Goal: Check status

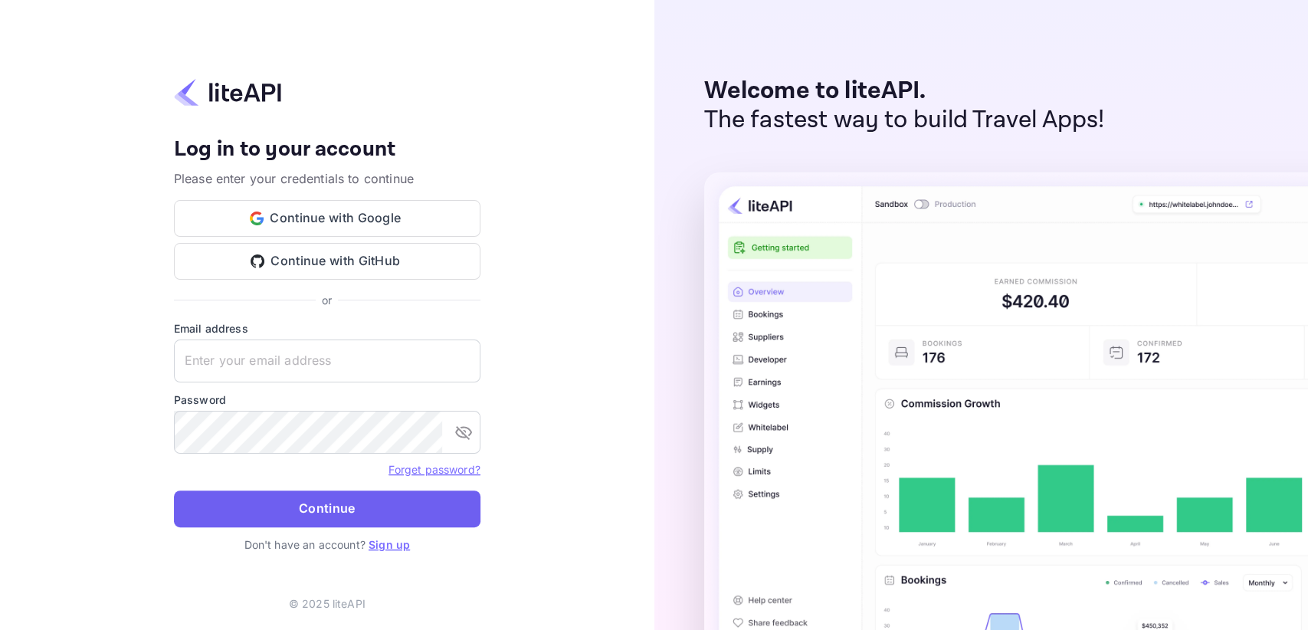
type input "[EMAIL_ADDRESS][DOMAIN_NAME]"
click at [235, 511] on button "Continue" at bounding box center [327, 508] width 306 height 37
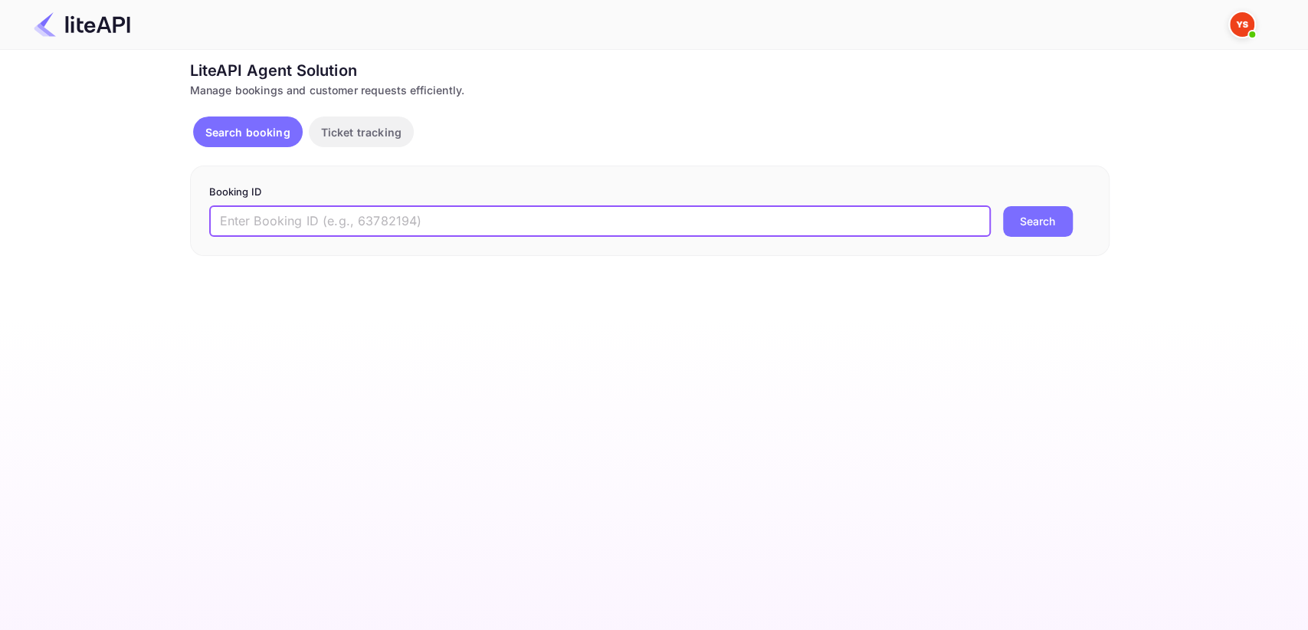
click at [282, 225] on input "text" at bounding box center [600, 221] width 782 height 31
paste input "9110777"
type input "9110777"
click at [1020, 215] on button "Search" at bounding box center [1038, 221] width 70 height 31
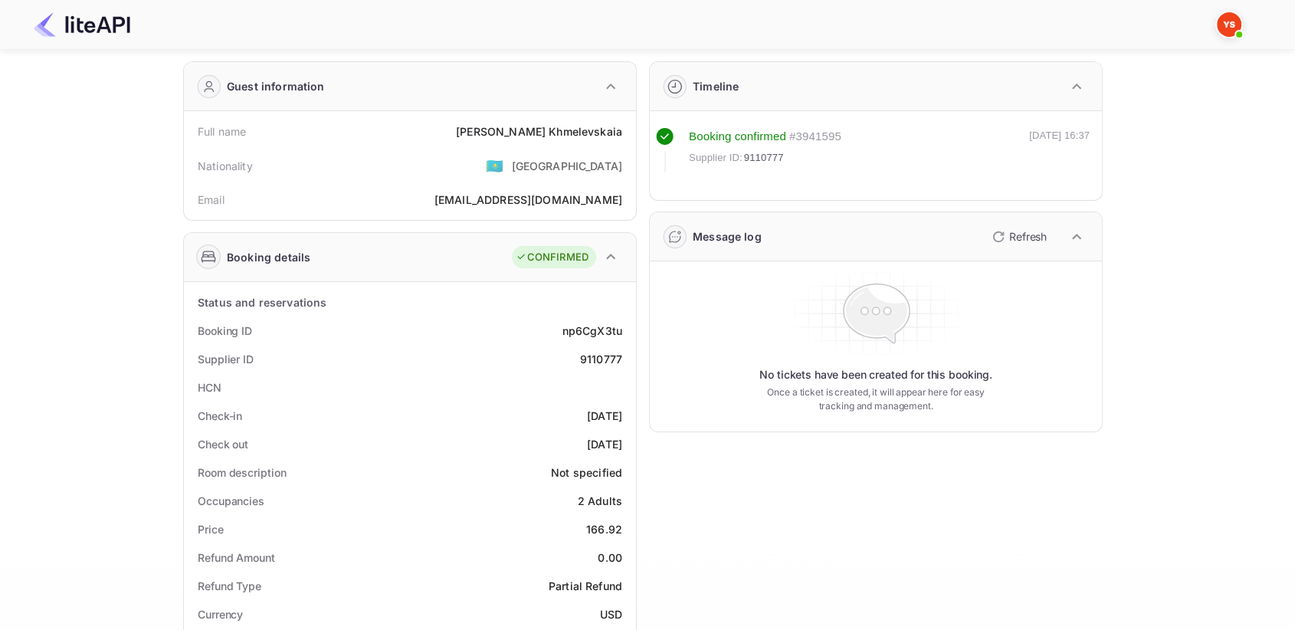
scroll to position [170, 0]
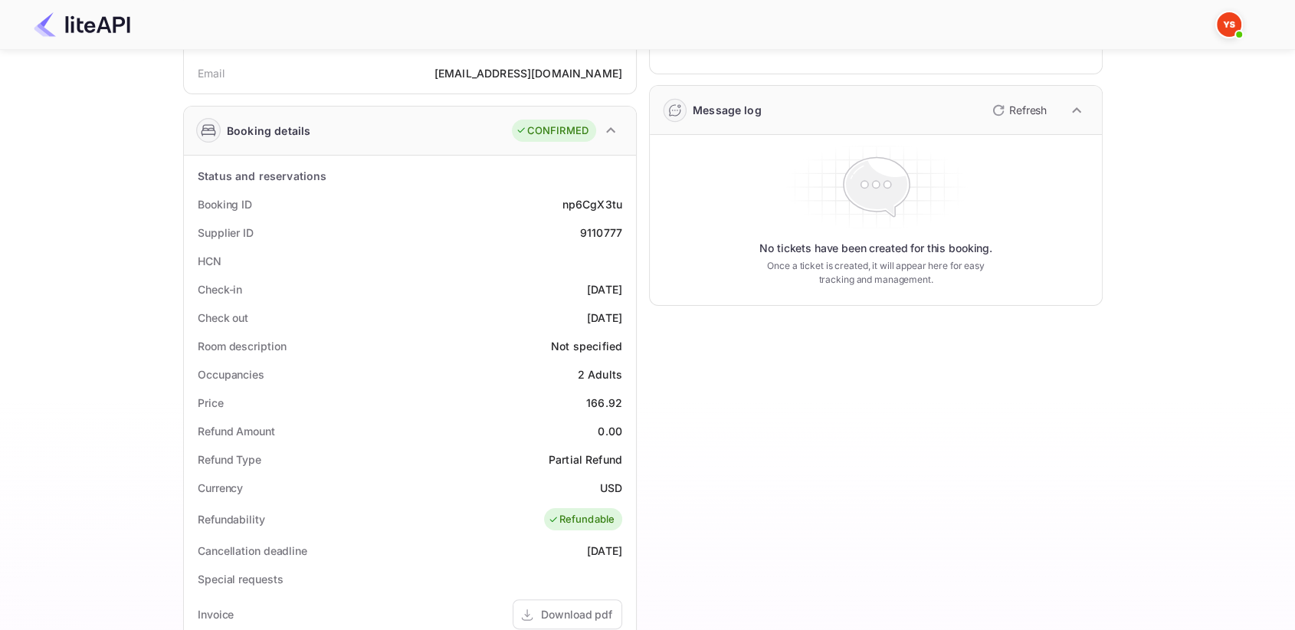
click at [595, 236] on div "9110777" at bounding box center [601, 233] width 42 height 16
copy div "9110777"
drag, startPoint x: 582, startPoint y: 398, endPoint x: 629, endPoint y: 396, distance: 46.8
click at [629, 396] on div "Price 166.92" at bounding box center [410, 402] width 440 height 28
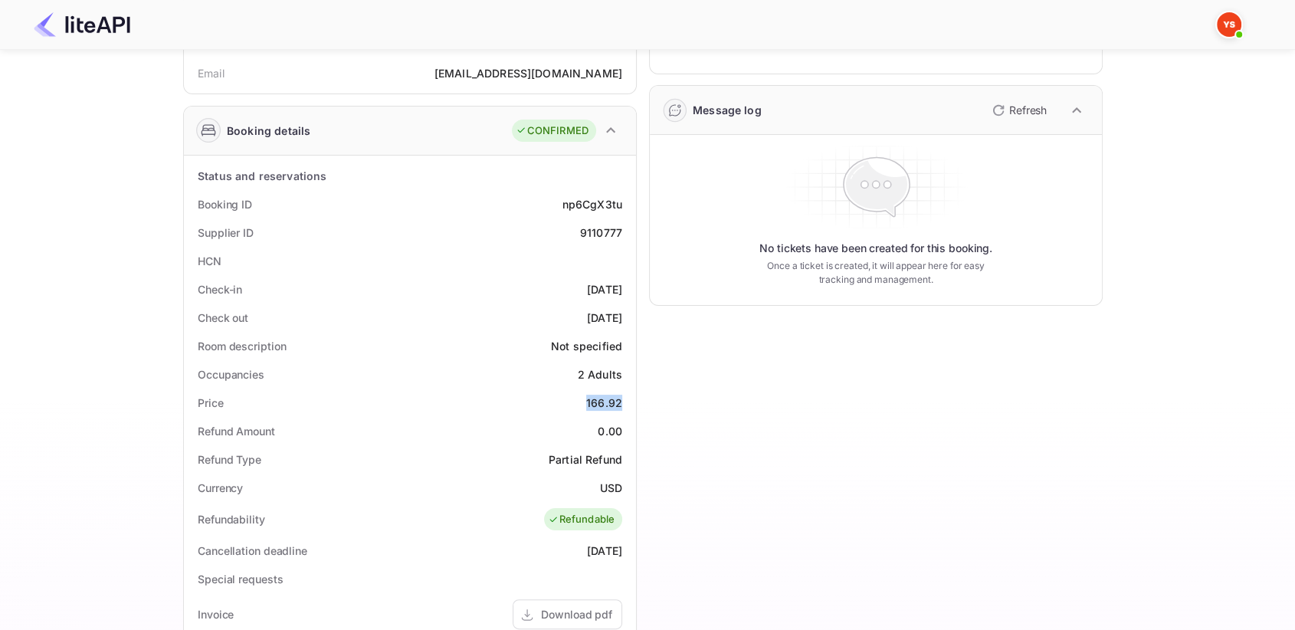
copy div "166.92"
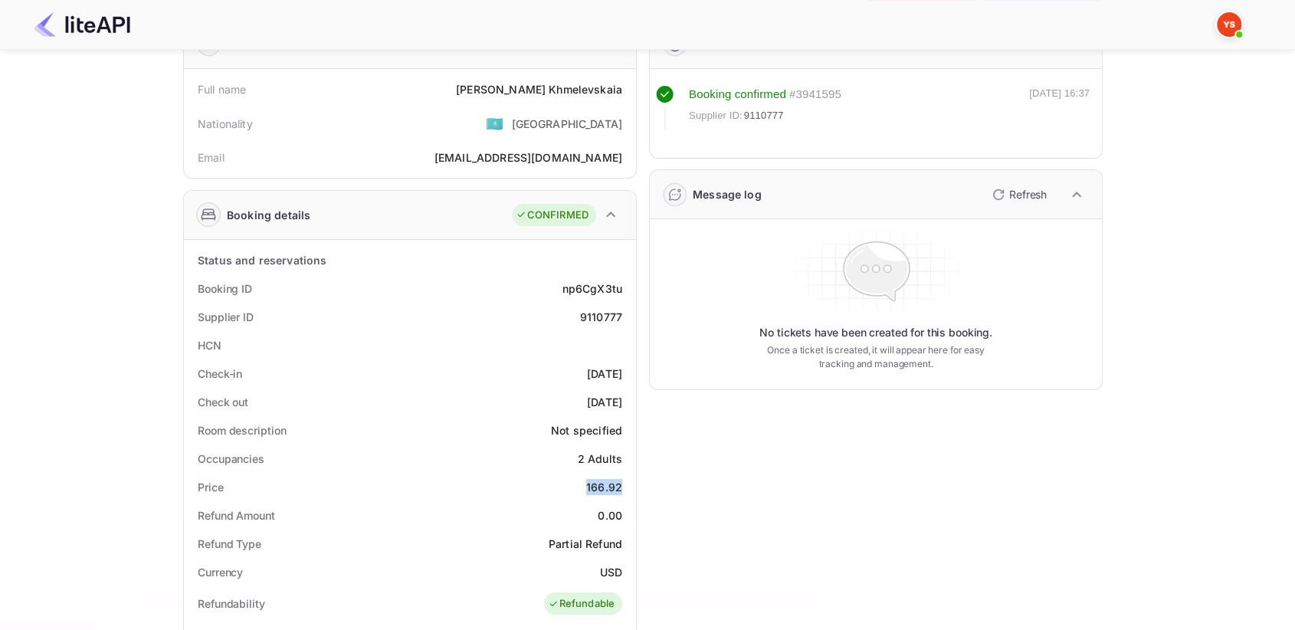
scroll to position [85, 0]
drag, startPoint x: 515, startPoint y: 81, endPoint x: 628, endPoint y: 87, distance: 113.6
click at [628, 87] on div "Full name [PERSON_NAME]" at bounding box center [410, 90] width 440 height 28
copy div "[PERSON_NAME]"
